Goal: Task Accomplishment & Management: Manage account settings

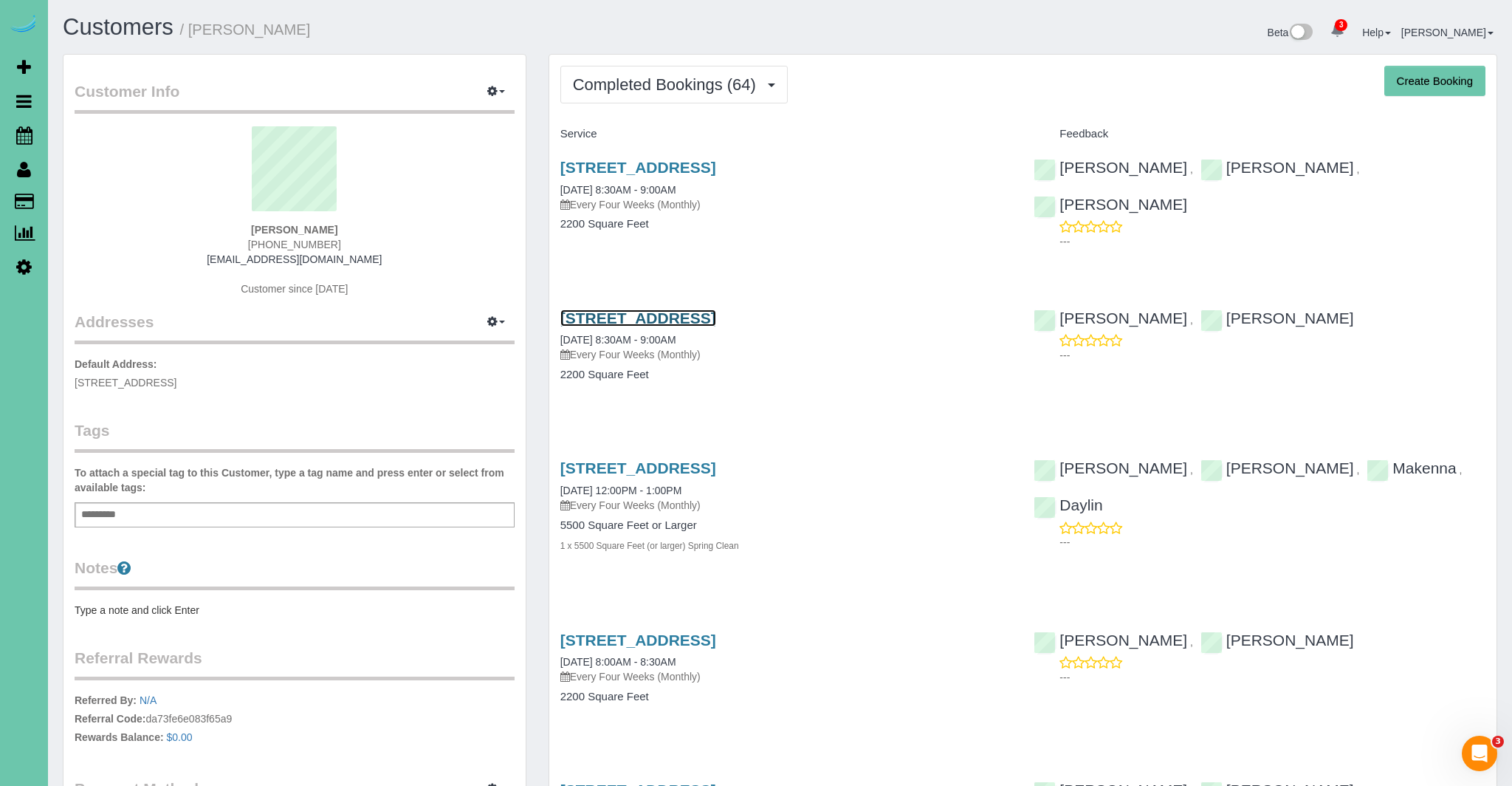
click at [705, 316] on link "10233 N 182nd Circle, Bennington, NE 68007" at bounding box center [638, 318] width 156 height 17
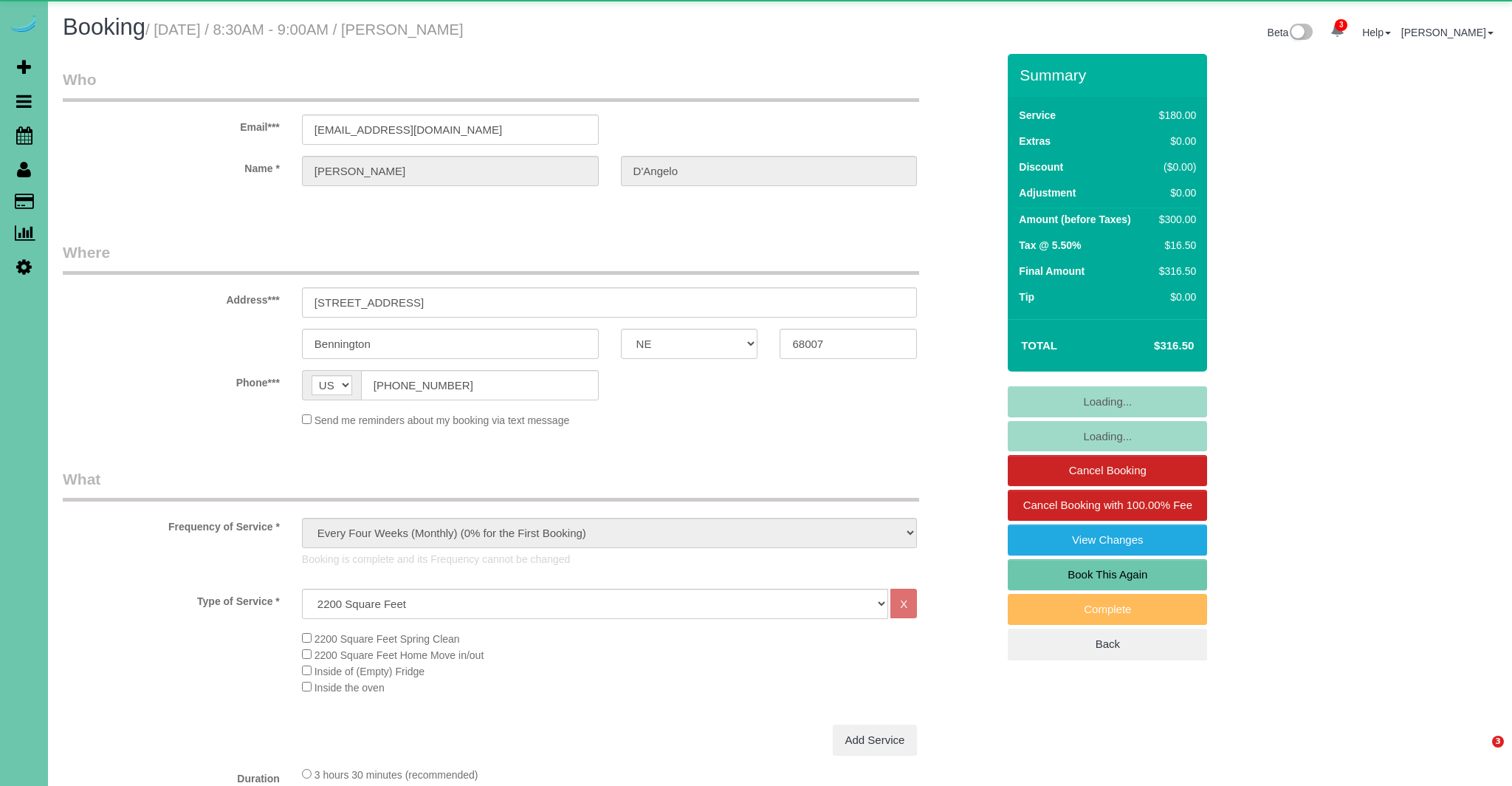
select select "NE"
select select "number:38"
select select "number:42"
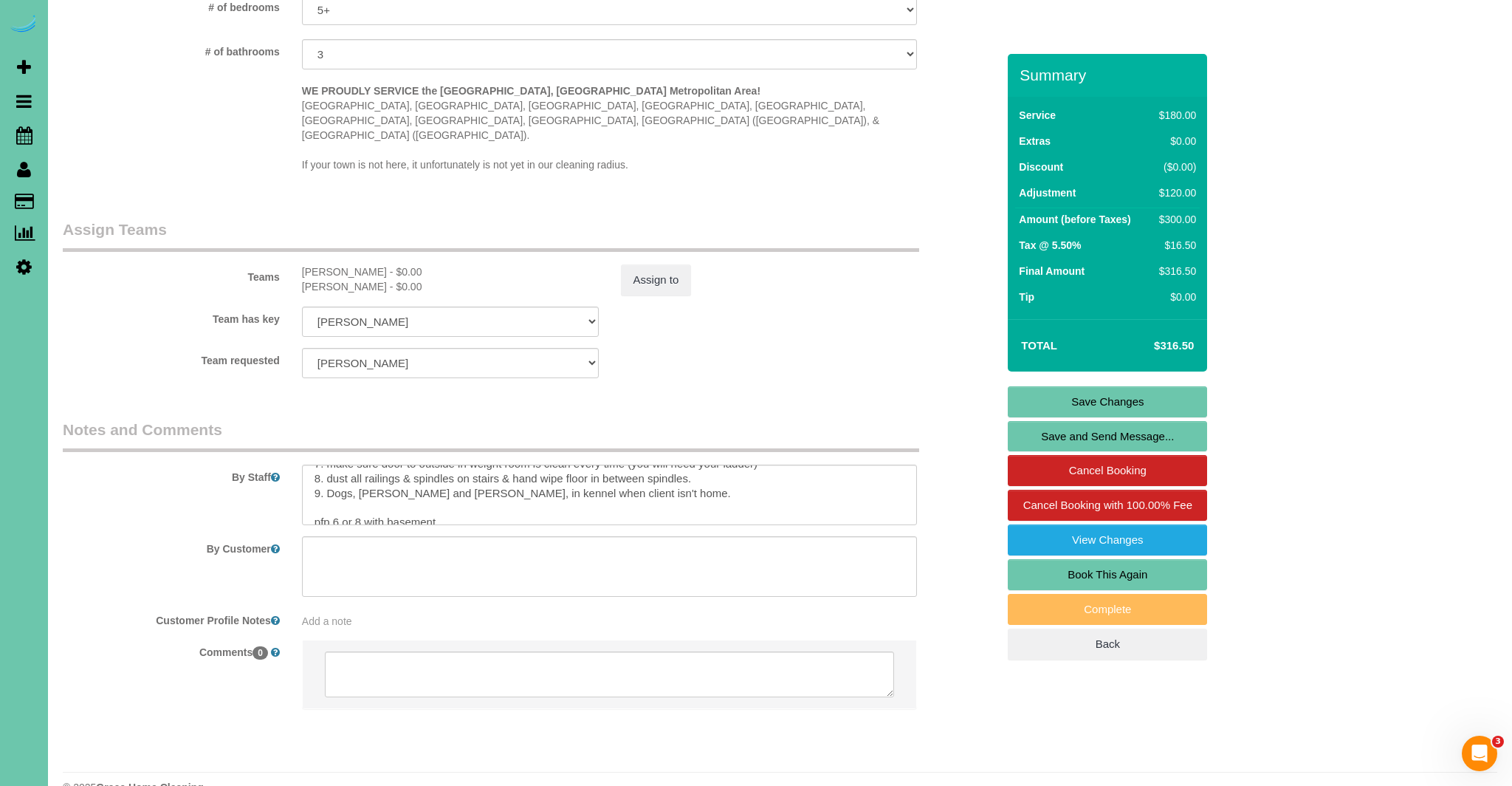
scroll to position [147, 0]
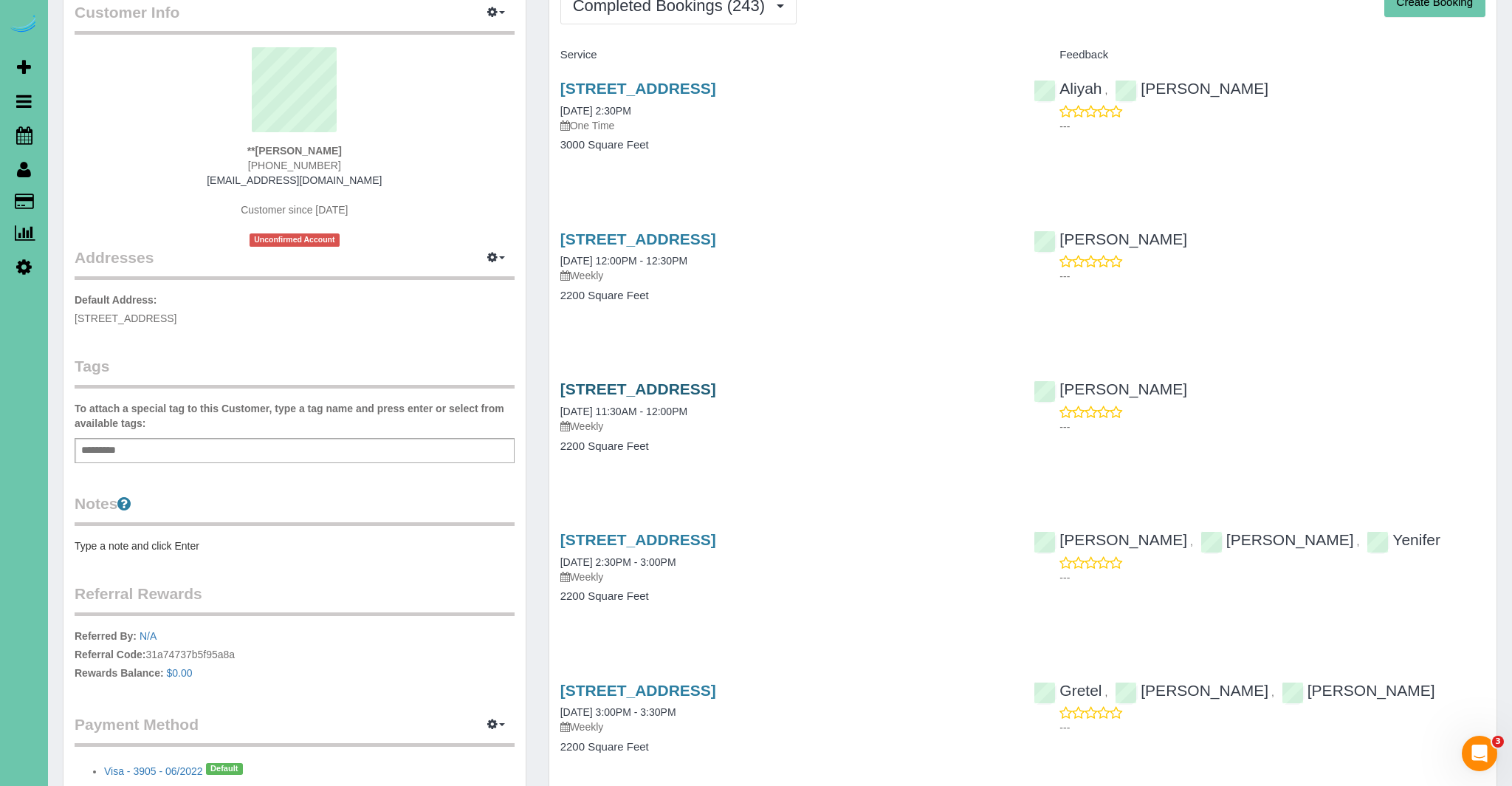
scroll to position [82, 0]
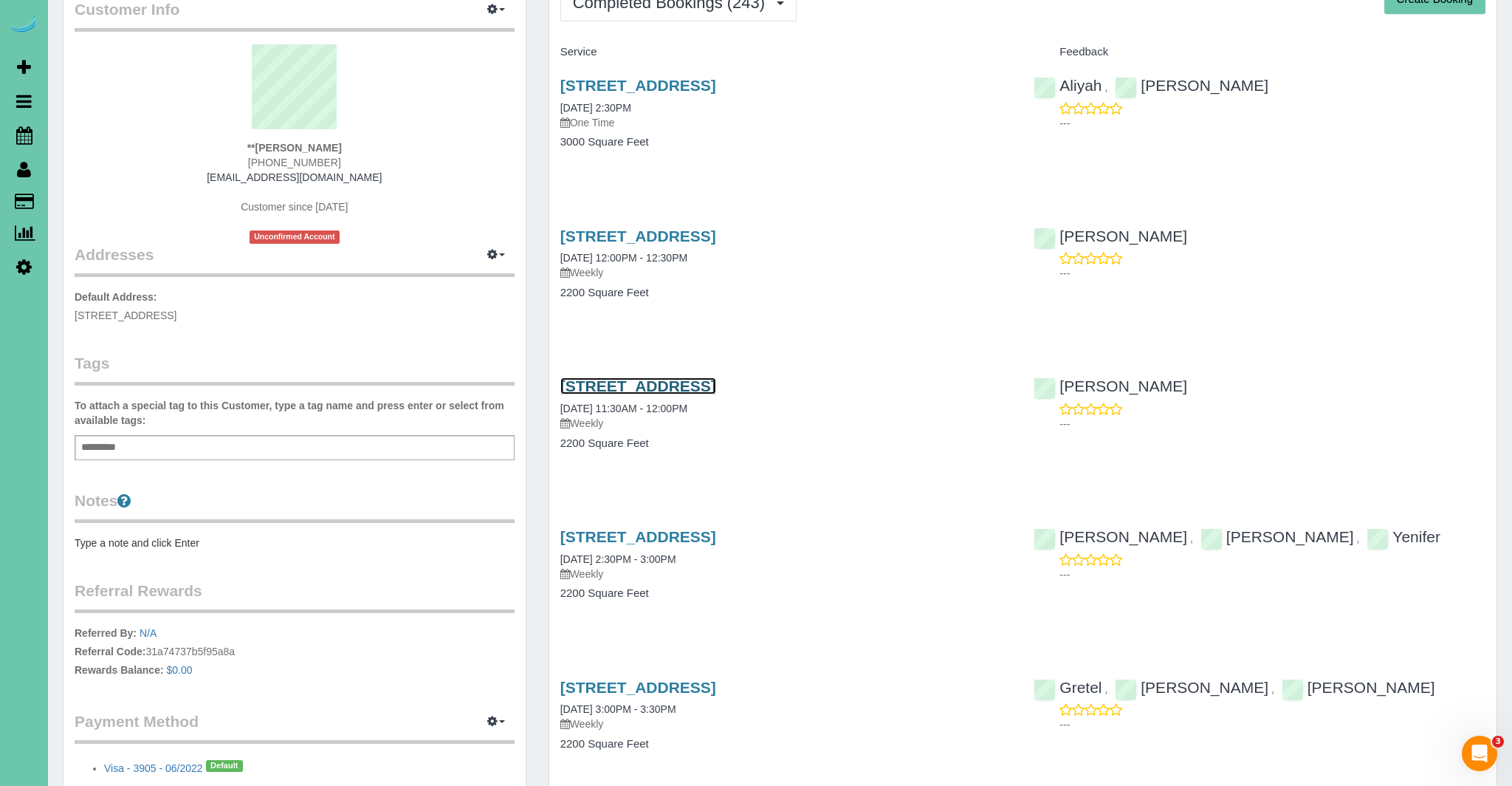
click at [716, 384] on link "1476 N 96th Ave, Omaha, NE 68114" at bounding box center [638, 386] width 156 height 17
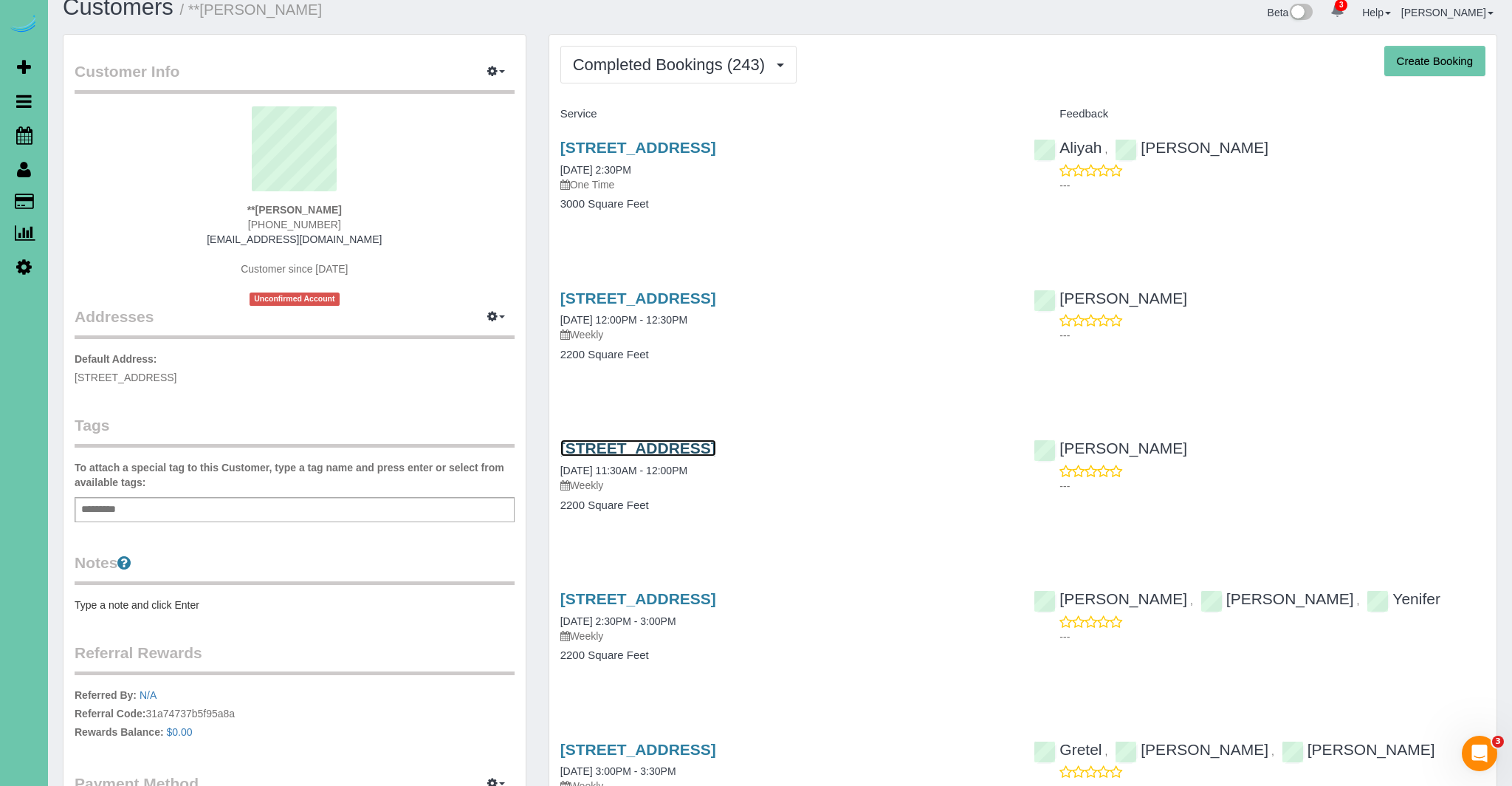
scroll to position [0, 0]
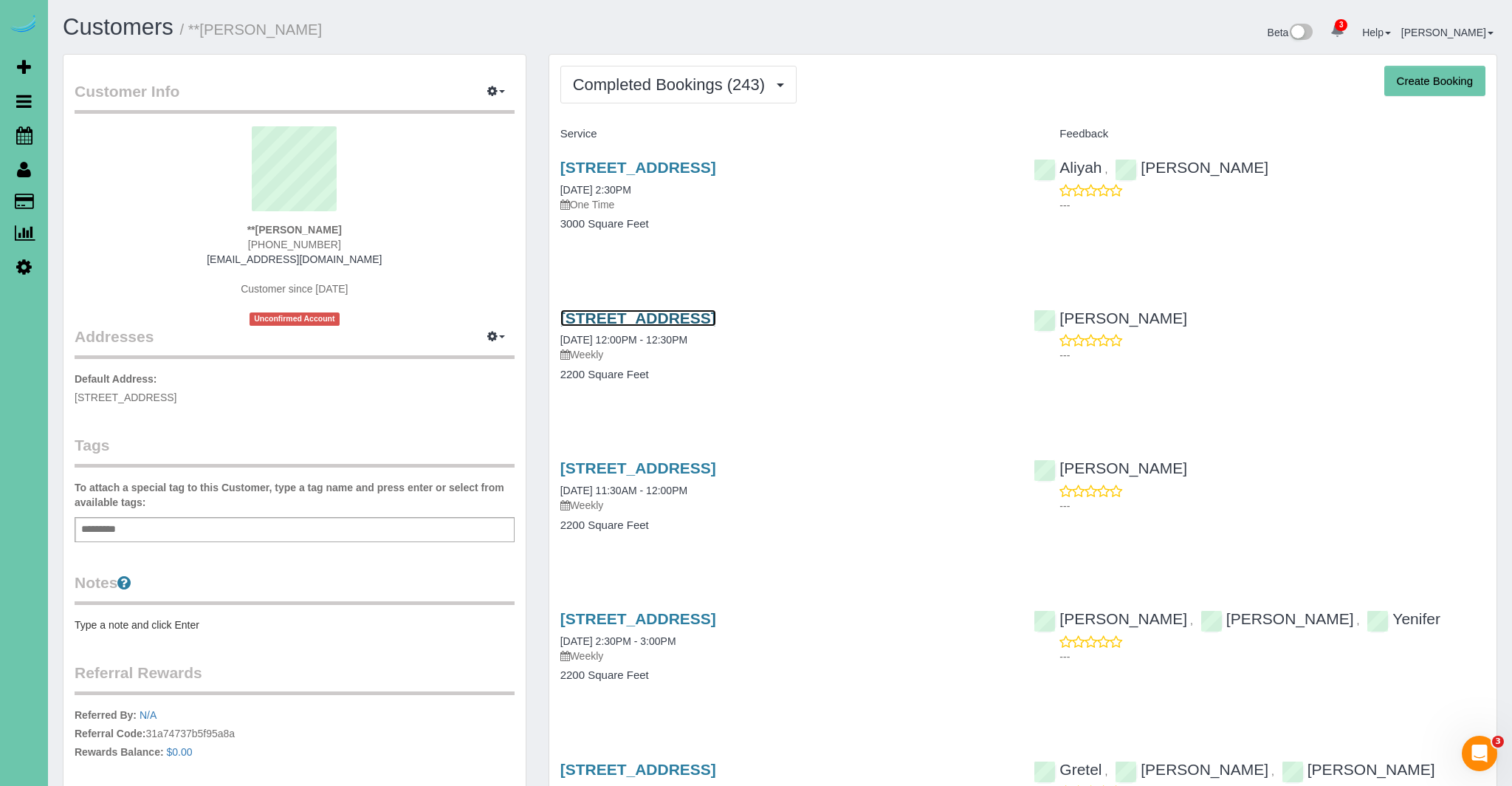
click at [665, 315] on link "1476 N 96th Ave, Omaha, NE 68114" at bounding box center [638, 318] width 156 height 17
click at [652, 174] on link "1476 N 96th Ave, Omaha, NE 68114" at bounding box center [638, 167] width 156 height 17
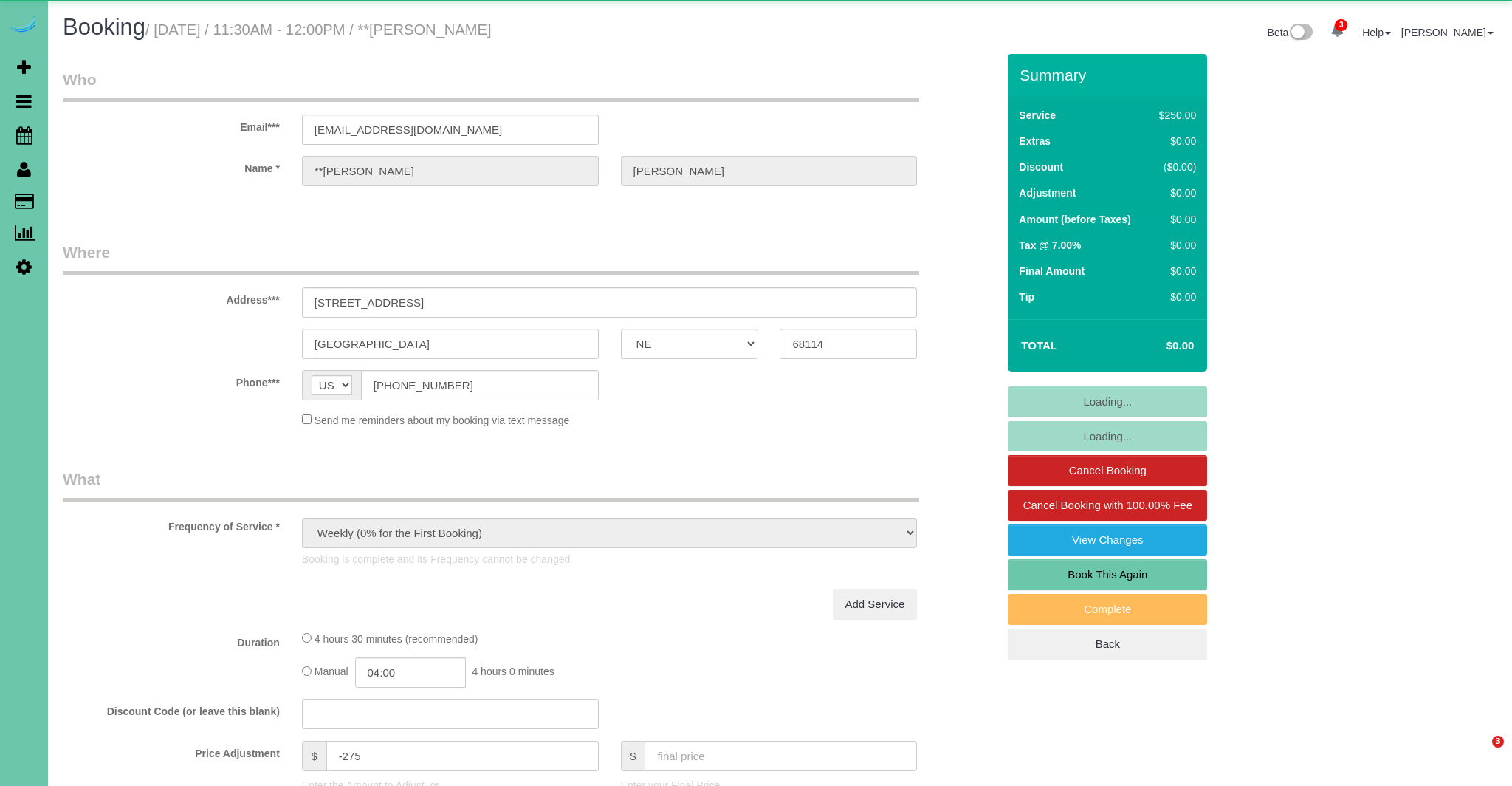
select select "NE"
select select "string:check"
select select "object:688"
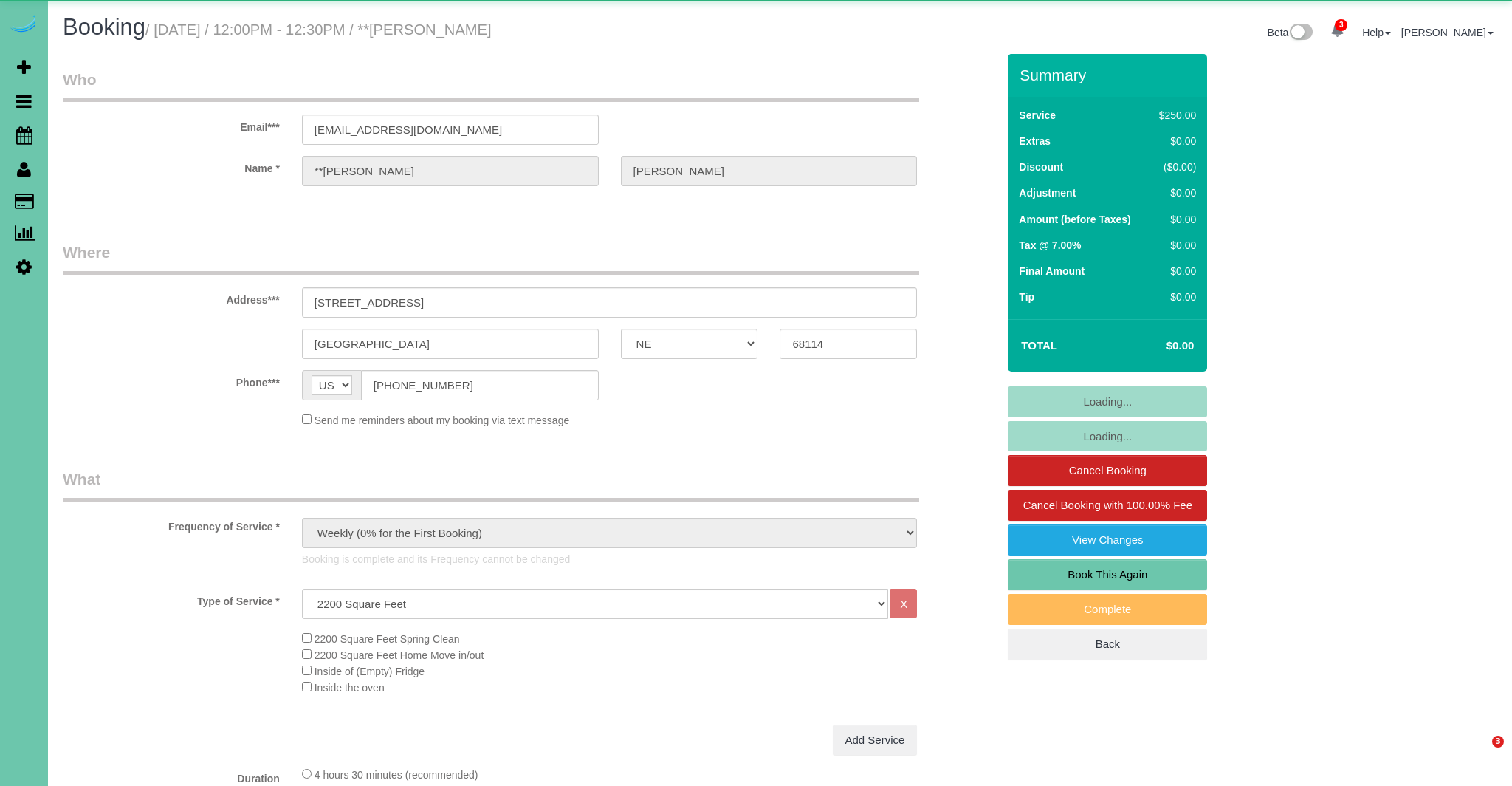
select select "NE"
select select "string:check"
select select "object:870"
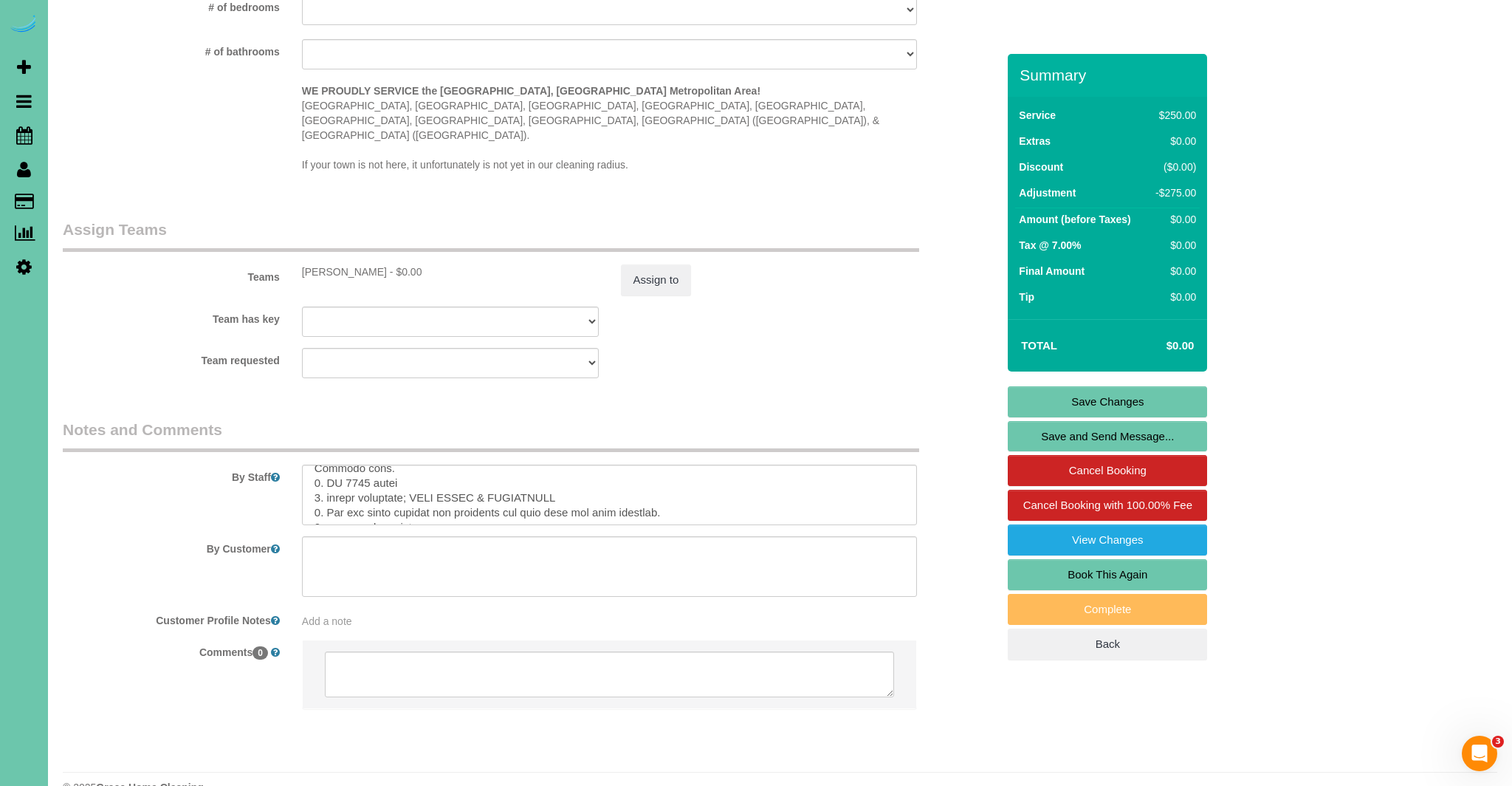
scroll to position [30, 0]
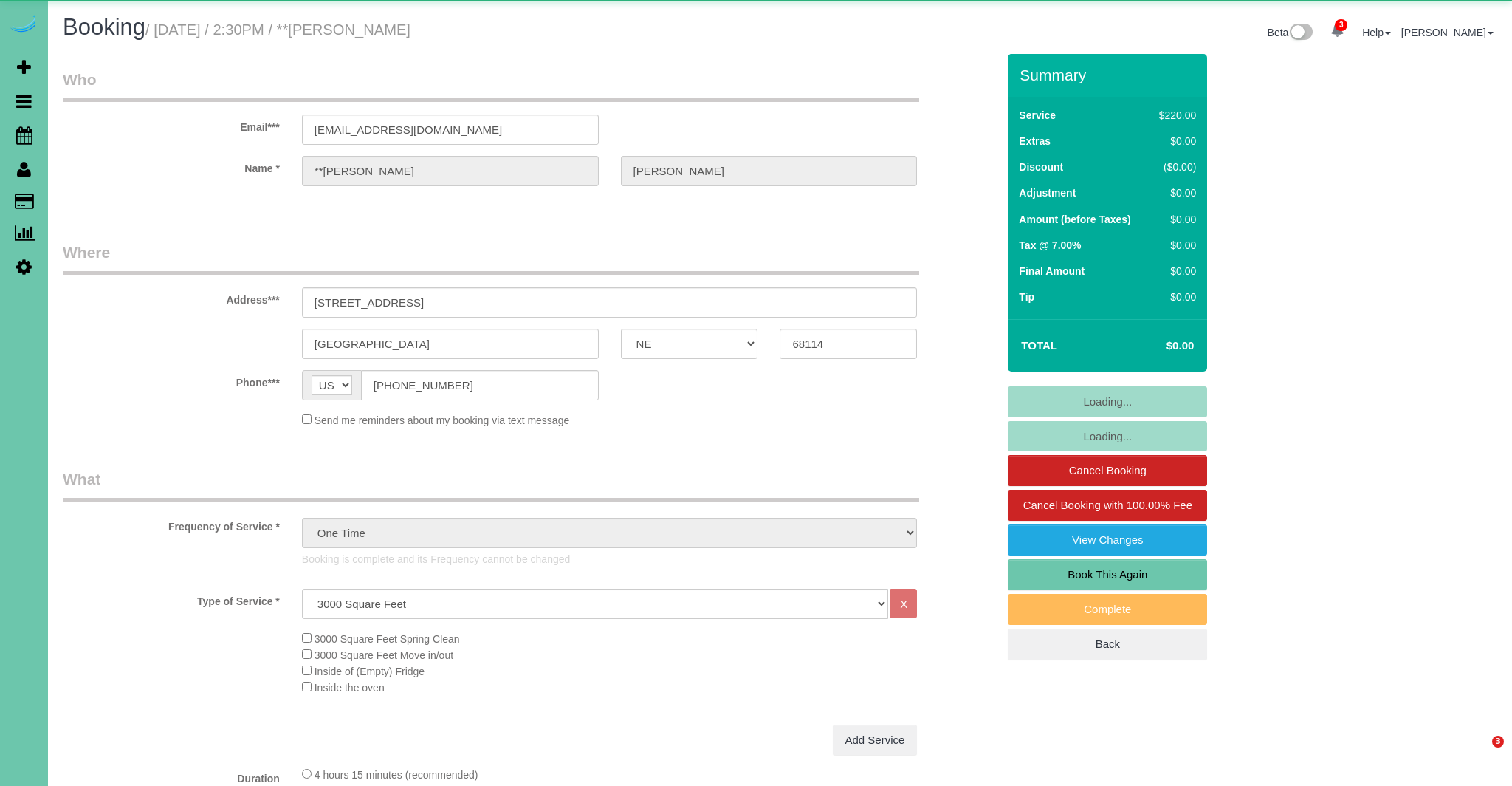
select select "NE"
select select "string:check"
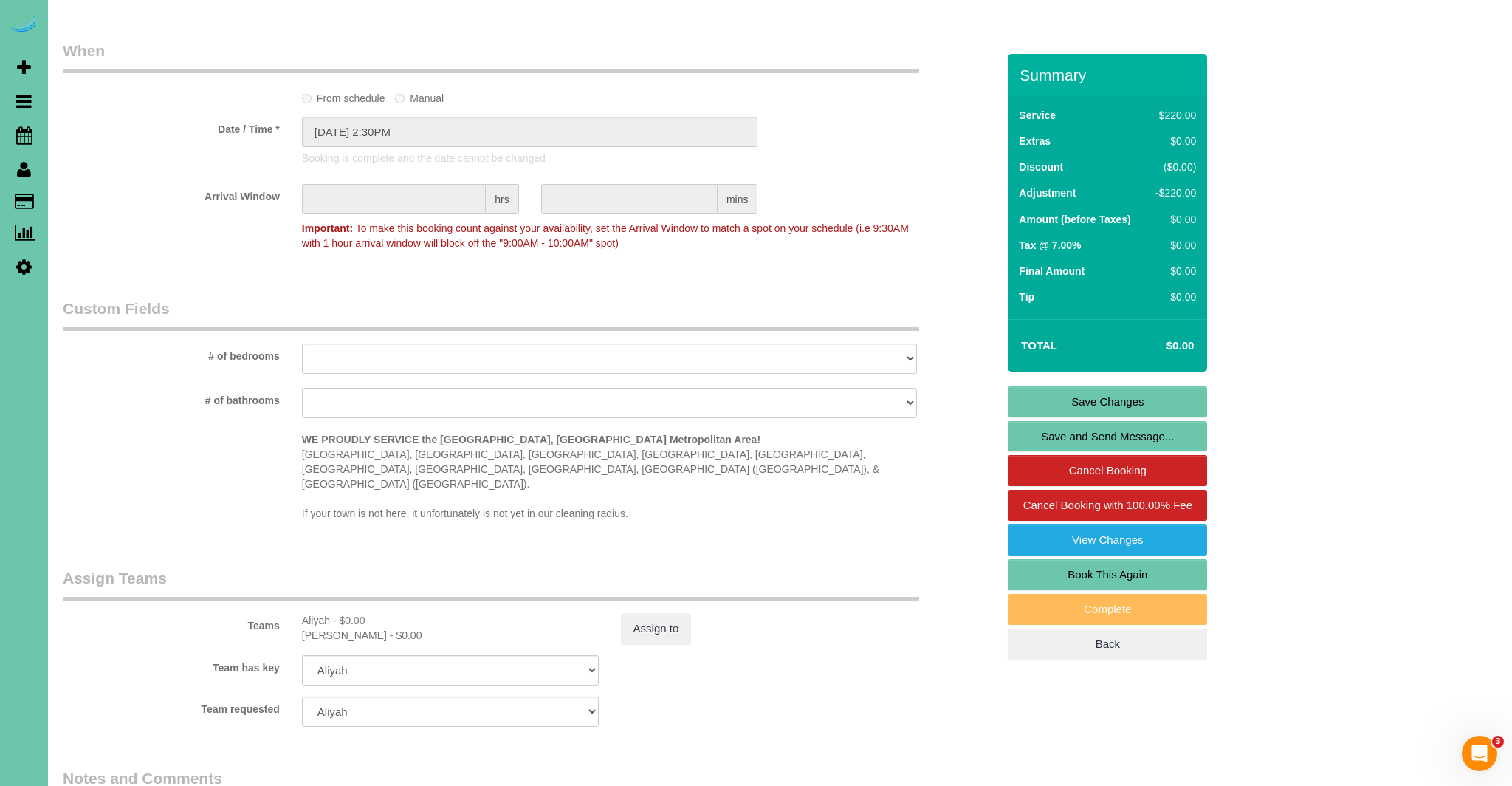
scroll to position [1123, 0]
